Goal: Find contact information: Find contact information

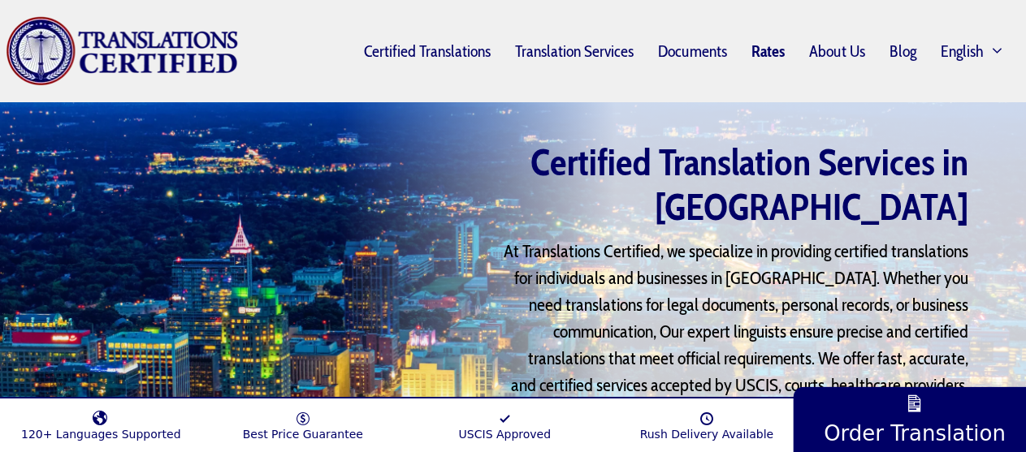
click at [760, 49] on link "Rates" at bounding box center [768, 50] width 58 height 37
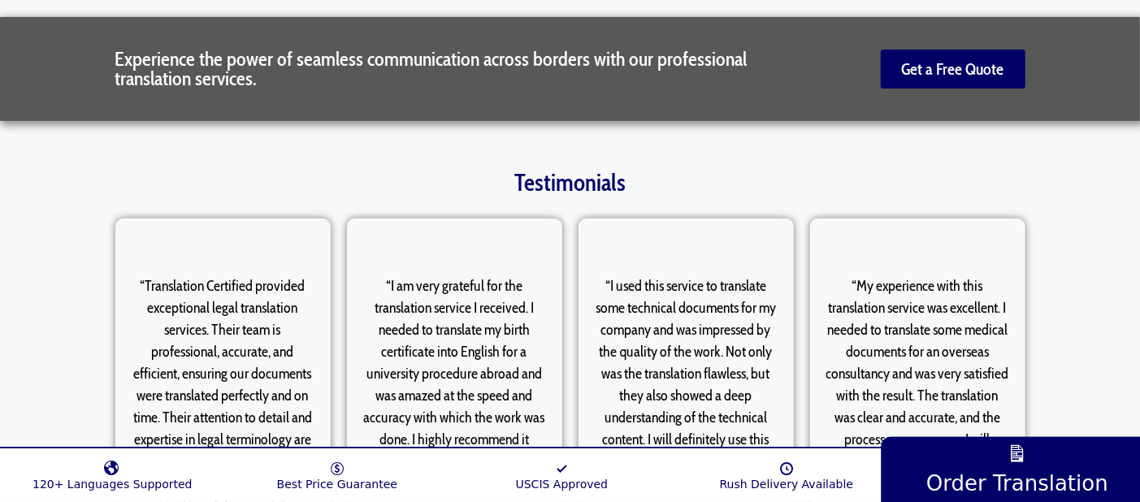
scroll to position [4197, 0]
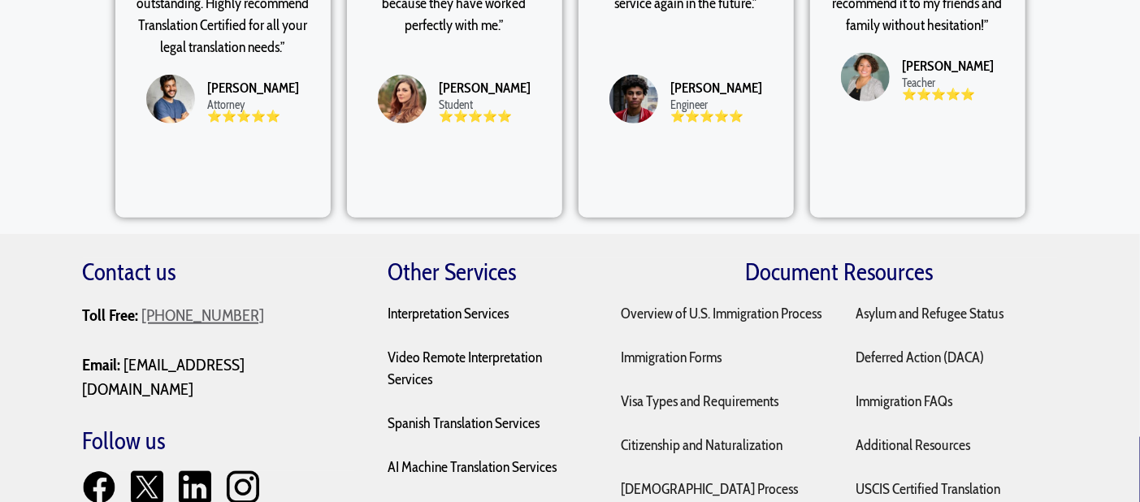
drag, startPoint x: 257, startPoint y: 238, endPoint x: 155, endPoint y: 238, distance: 101.5
click at [155, 303] on p "Toll Free: +1 (877) 691-5644 Email: sales@translationscertified.com" at bounding box center [219, 352] width 272 height 99
drag, startPoint x: 323, startPoint y: 287, endPoint x: 124, endPoint y: 288, distance: 199.0
click at [124, 288] on div "Contact us Toll Free: +1 (877) 691-5644 Email: sales@translationscertified.com …" at bounding box center [570, 399] width 975 height 283
copy mark "[EMAIL_ADDRESS][DOMAIN_NAME]"
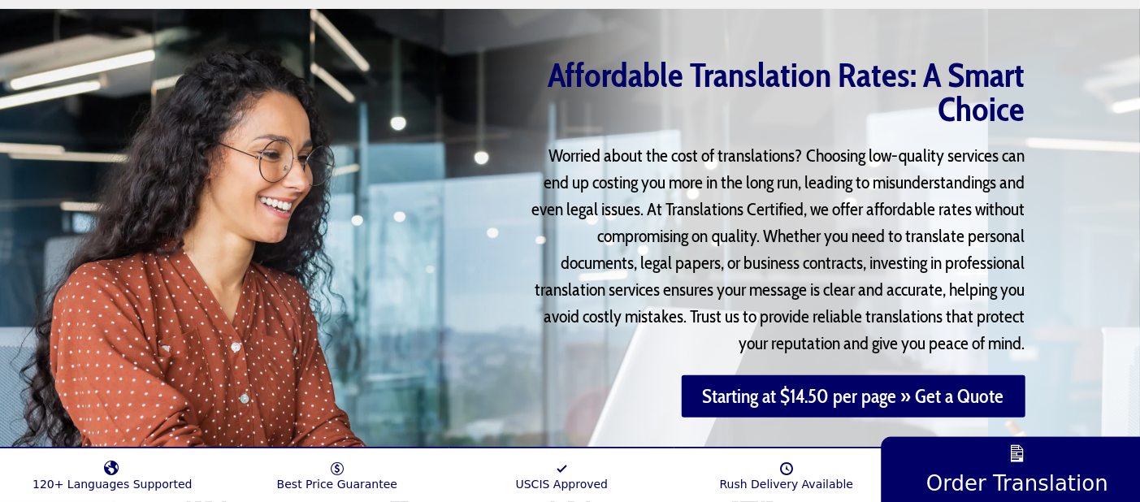
scroll to position [134, 0]
